Goal: Information Seeking & Learning: Find specific fact

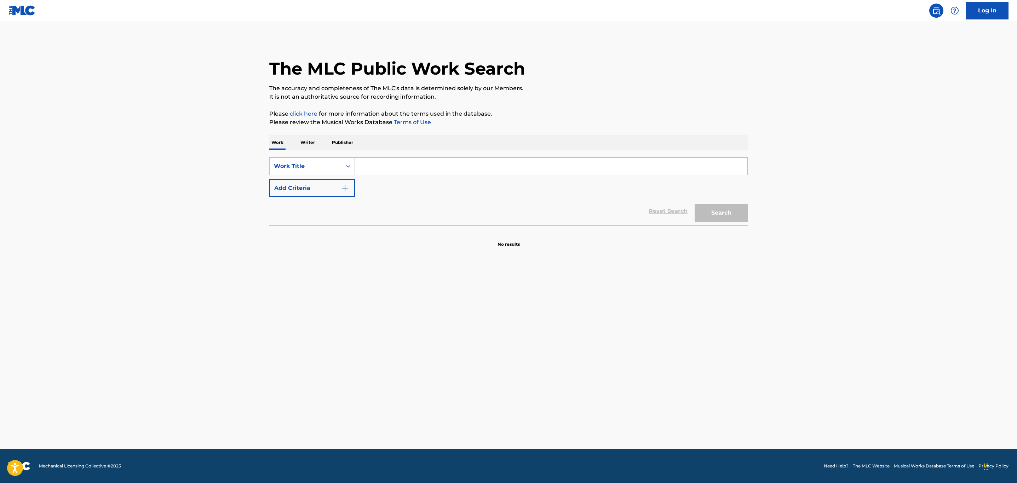
click at [485, 170] on input "Search Form" at bounding box center [551, 166] width 393 height 17
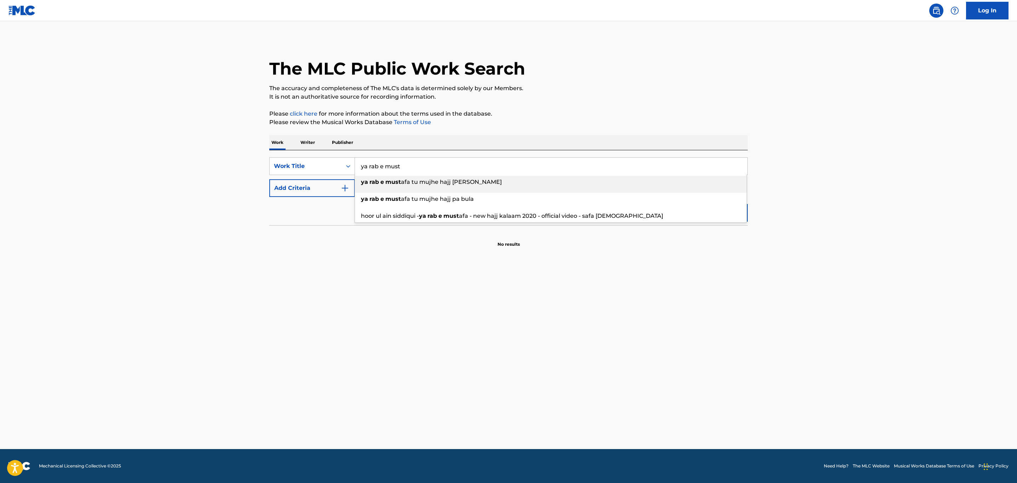
click at [477, 183] on div "ya rab e must afa tu mujhe hajj [PERSON_NAME]" at bounding box center [551, 182] width 392 height 13
type input "ya rab e [PERSON_NAME] [PERSON_NAME]"
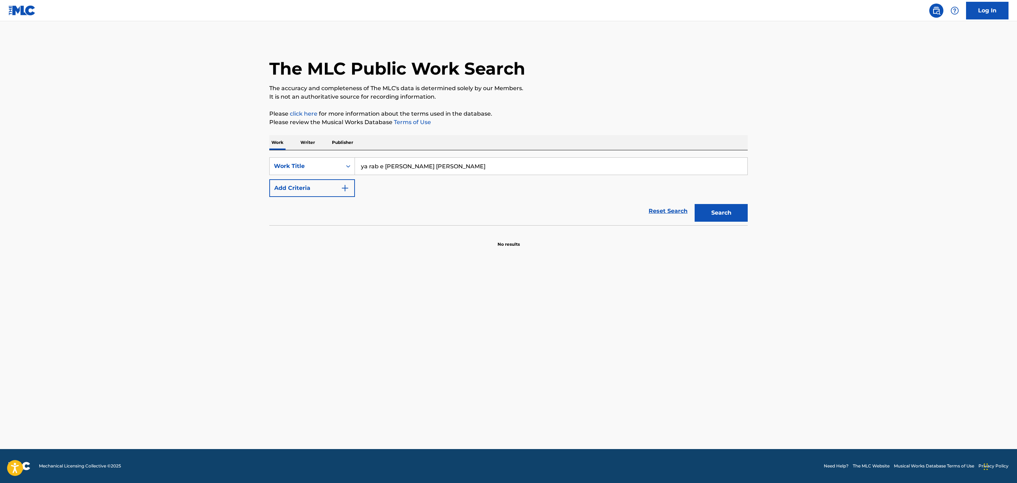
click at [724, 214] on button "Search" at bounding box center [721, 213] width 53 height 18
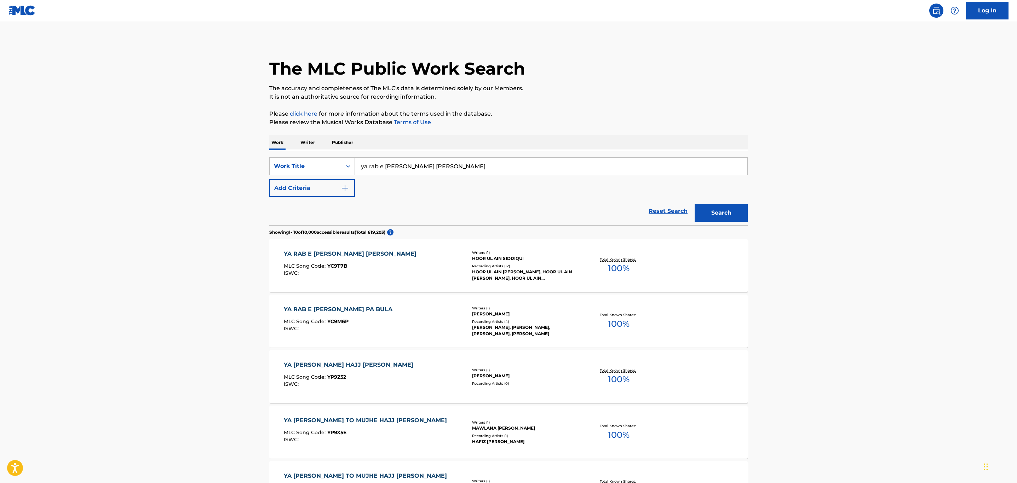
click at [501, 260] on div "HOOR UL AIN SIDDIQUI" at bounding box center [525, 259] width 107 height 6
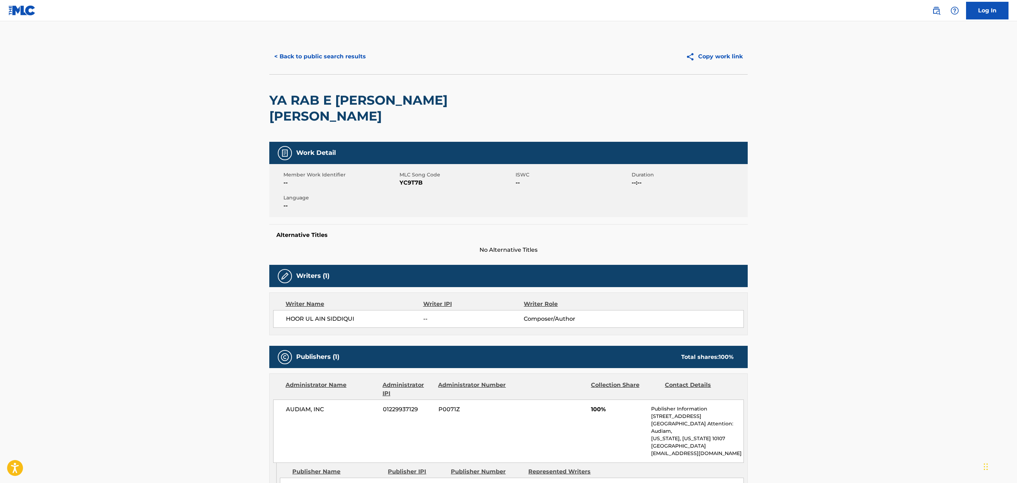
click at [332, 52] on button "< Back to public search results" at bounding box center [320, 57] width 102 height 18
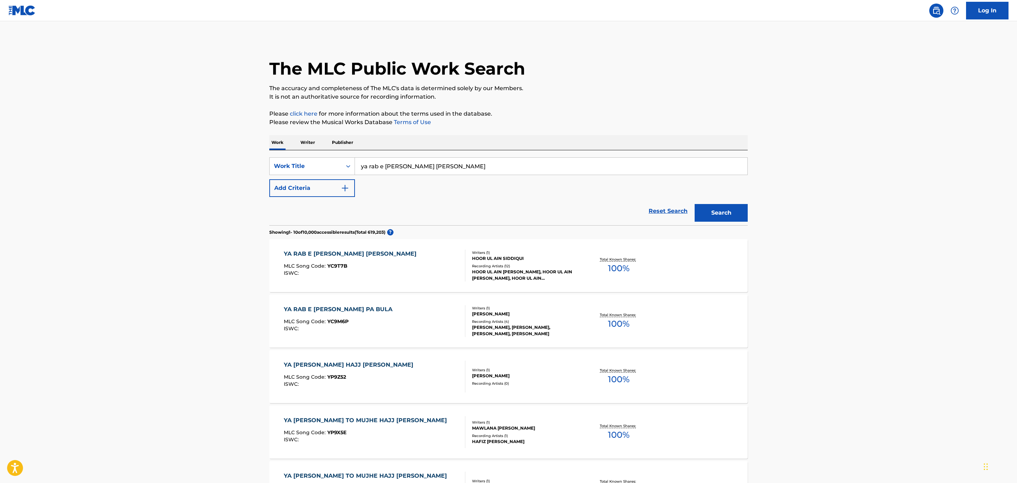
drag, startPoint x: 499, startPoint y: 168, endPoint x: 340, endPoint y: 154, distance: 159.5
click at [340, 154] on div "SearchWithCriteria056c29a8-3f2f-43aa-9863-da33cec725b5 Work Title ya rab e [PER…" at bounding box center [508, 187] width 479 height 75
paste input "[PERSON_NAME] Ki [PERSON_NAME] [PERSON_NAME]"
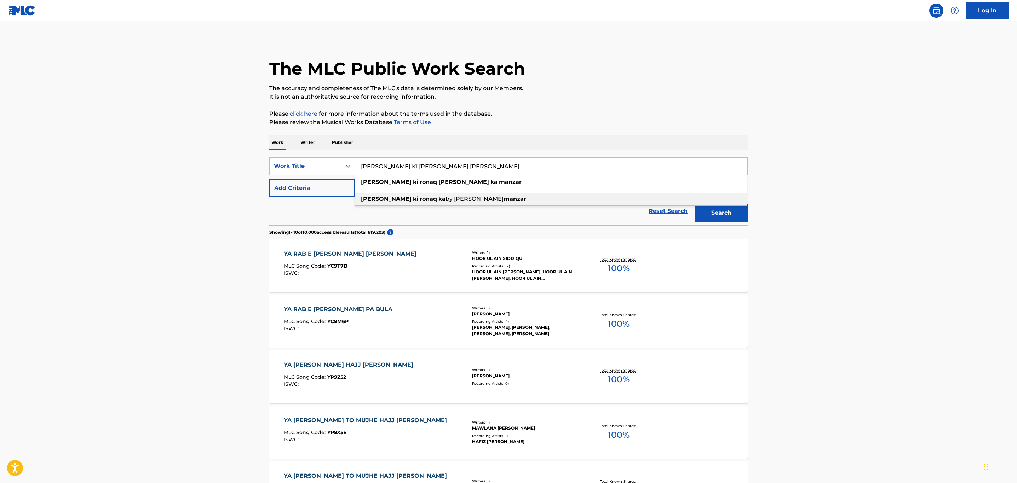
type input "[PERSON_NAME] Ki [PERSON_NAME] [PERSON_NAME]"
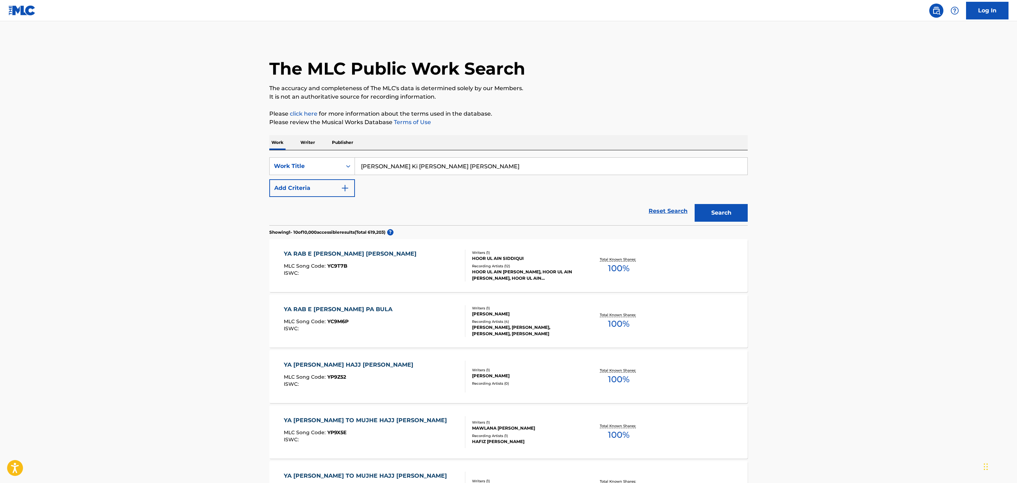
click at [738, 212] on button "Search" at bounding box center [721, 213] width 53 height 18
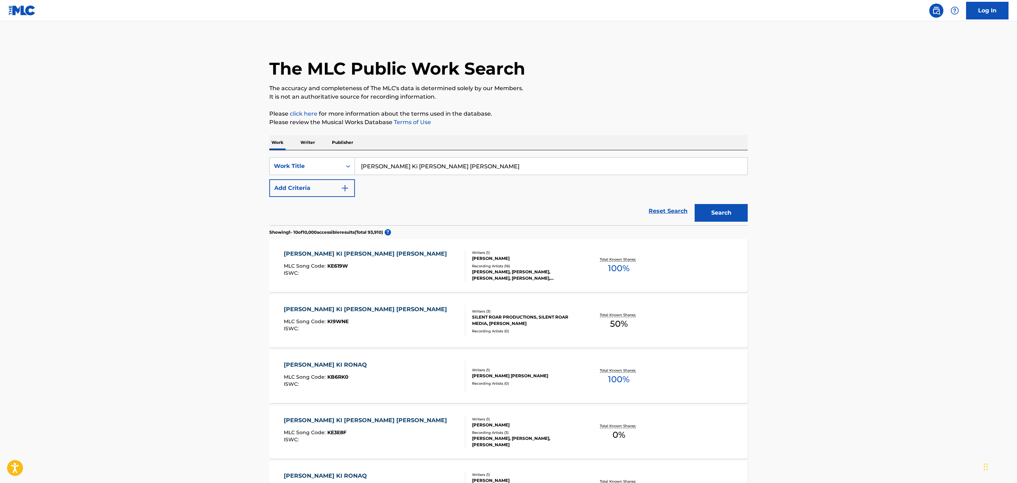
click at [506, 266] on div "Recording Artists ( 16 )" at bounding box center [525, 266] width 107 height 5
click at [527, 375] on div "[PERSON_NAME] [PERSON_NAME]" at bounding box center [525, 376] width 107 height 6
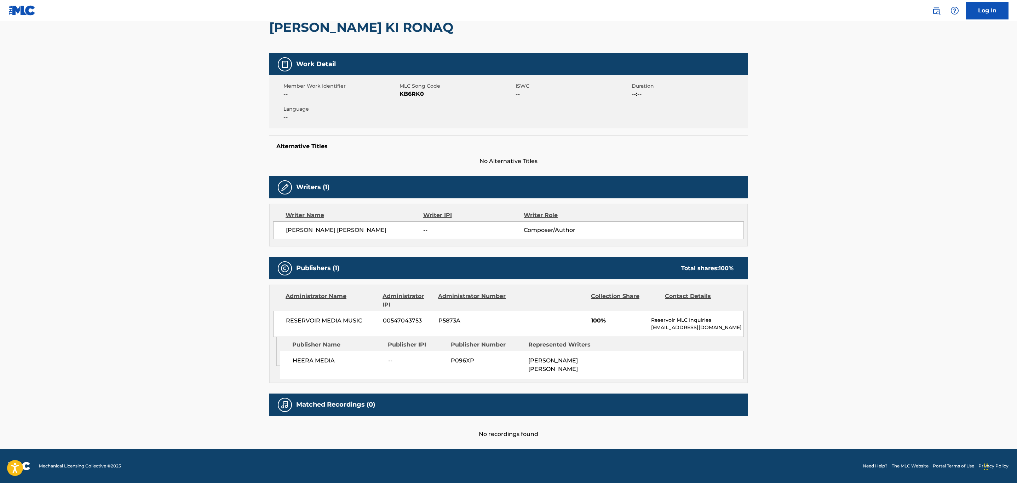
scroll to position [21, 0]
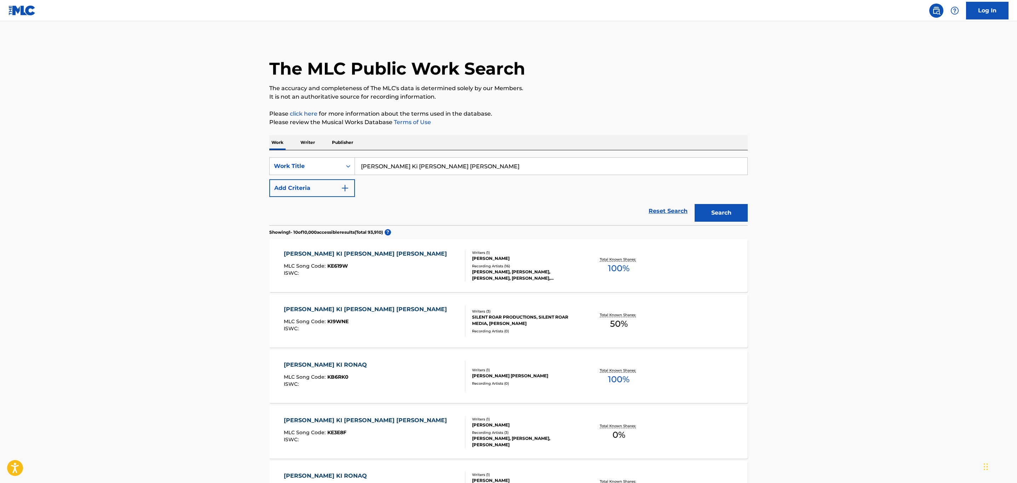
click at [524, 378] on div "[PERSON_NAME] [PERSON_NAME]" at bounding box center [525, 376] width 107 height 6
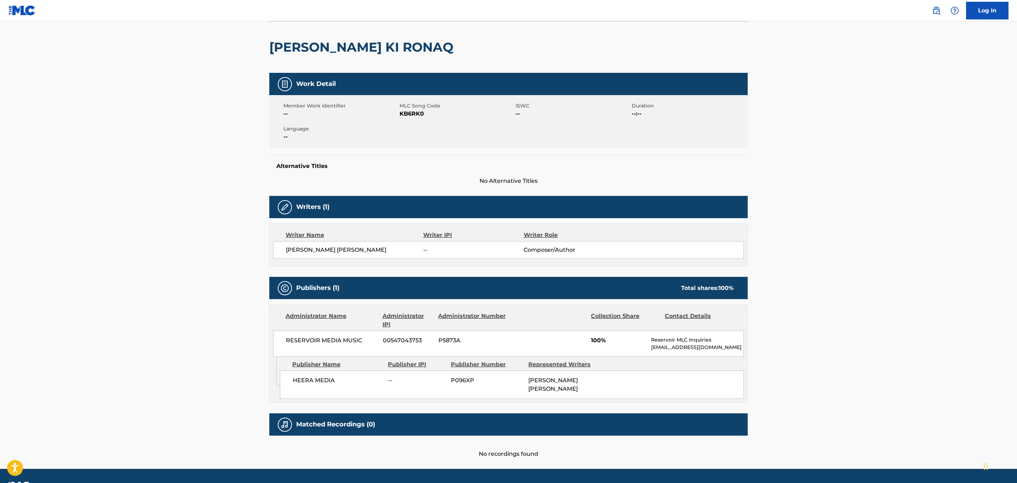
scroll to position [74, 0]
